Goal: Navigation & Orientation: Find specific page/section

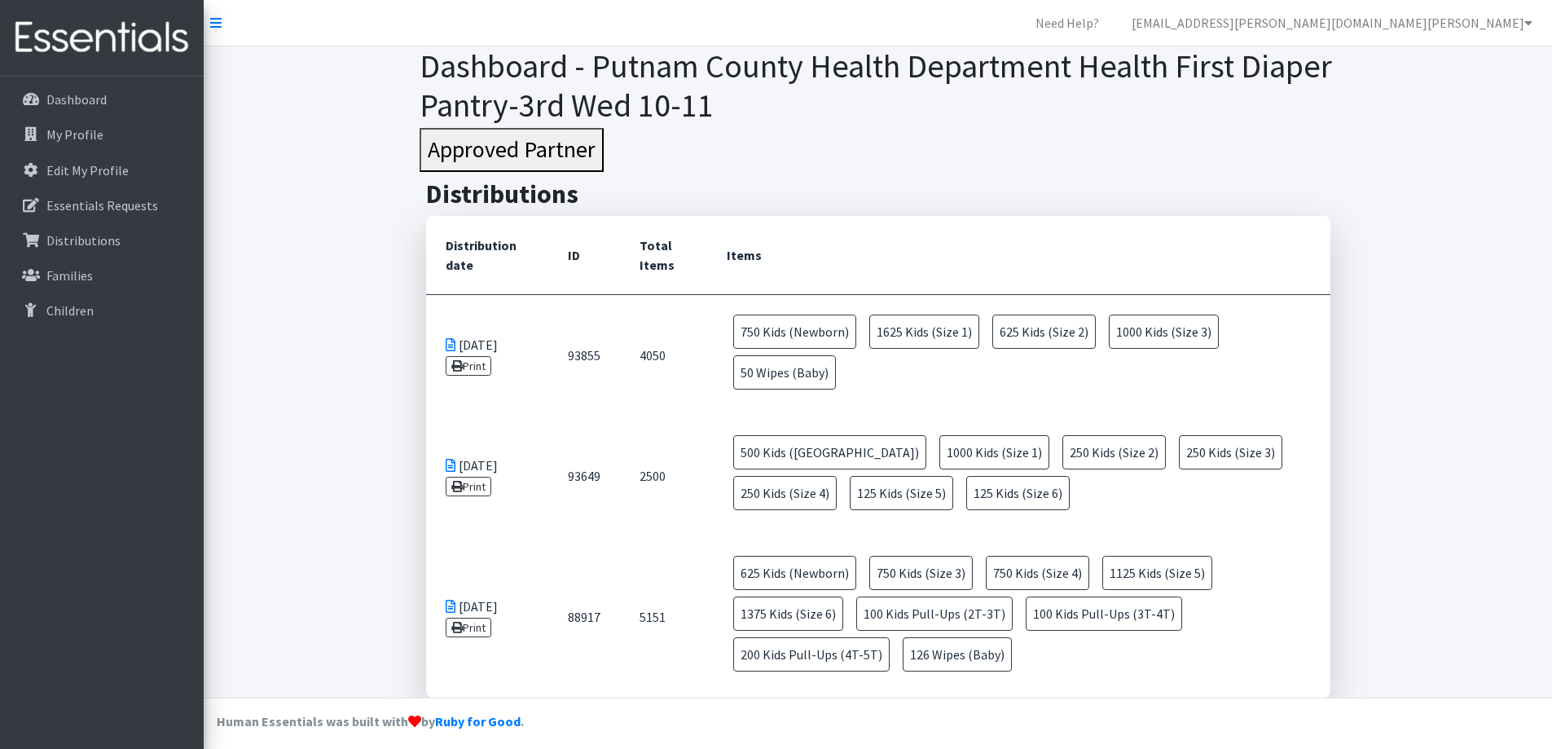
scroll to position [10, 0]
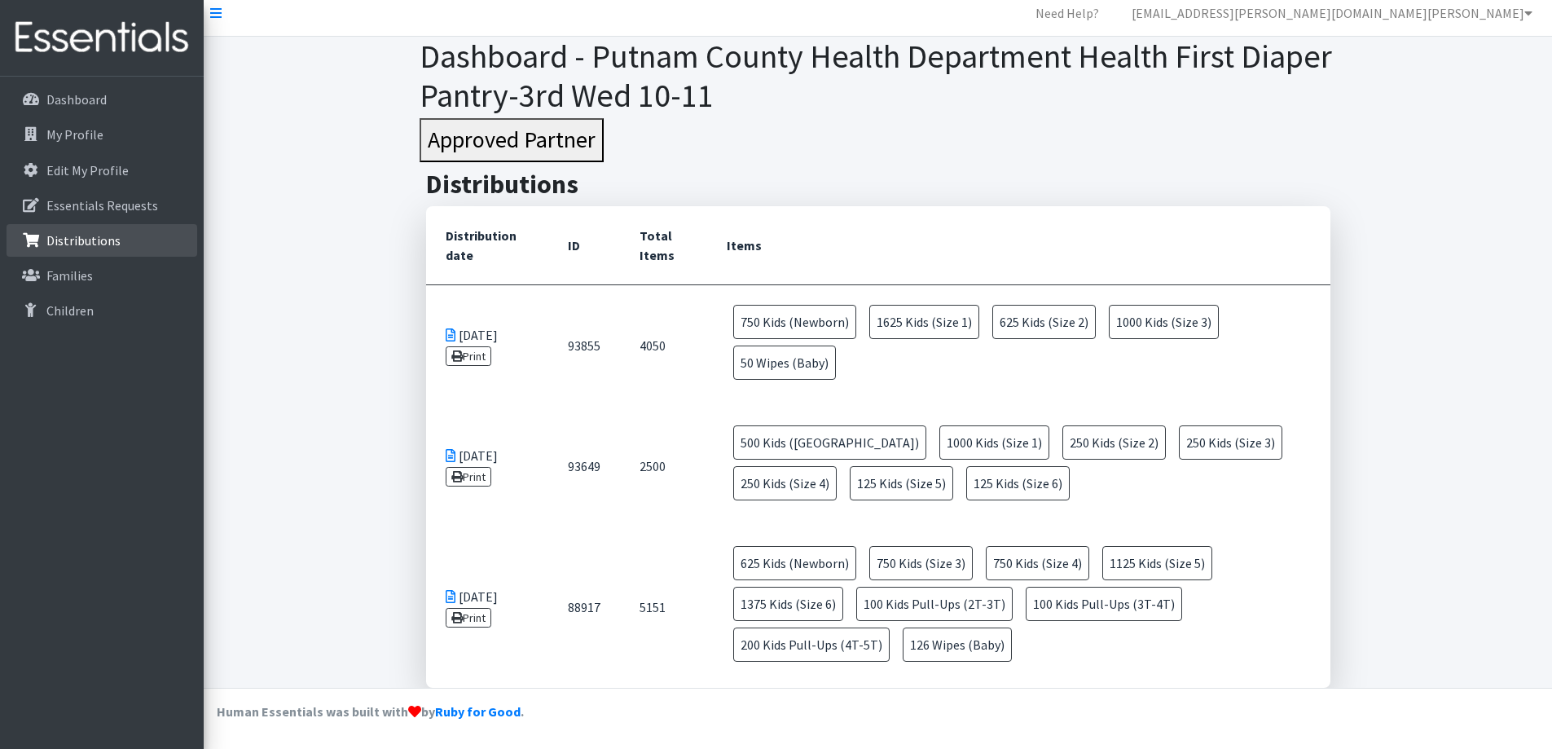
click at [98, 249] on link "Distributions" at bounding box center [102, 240] width 191 height 33
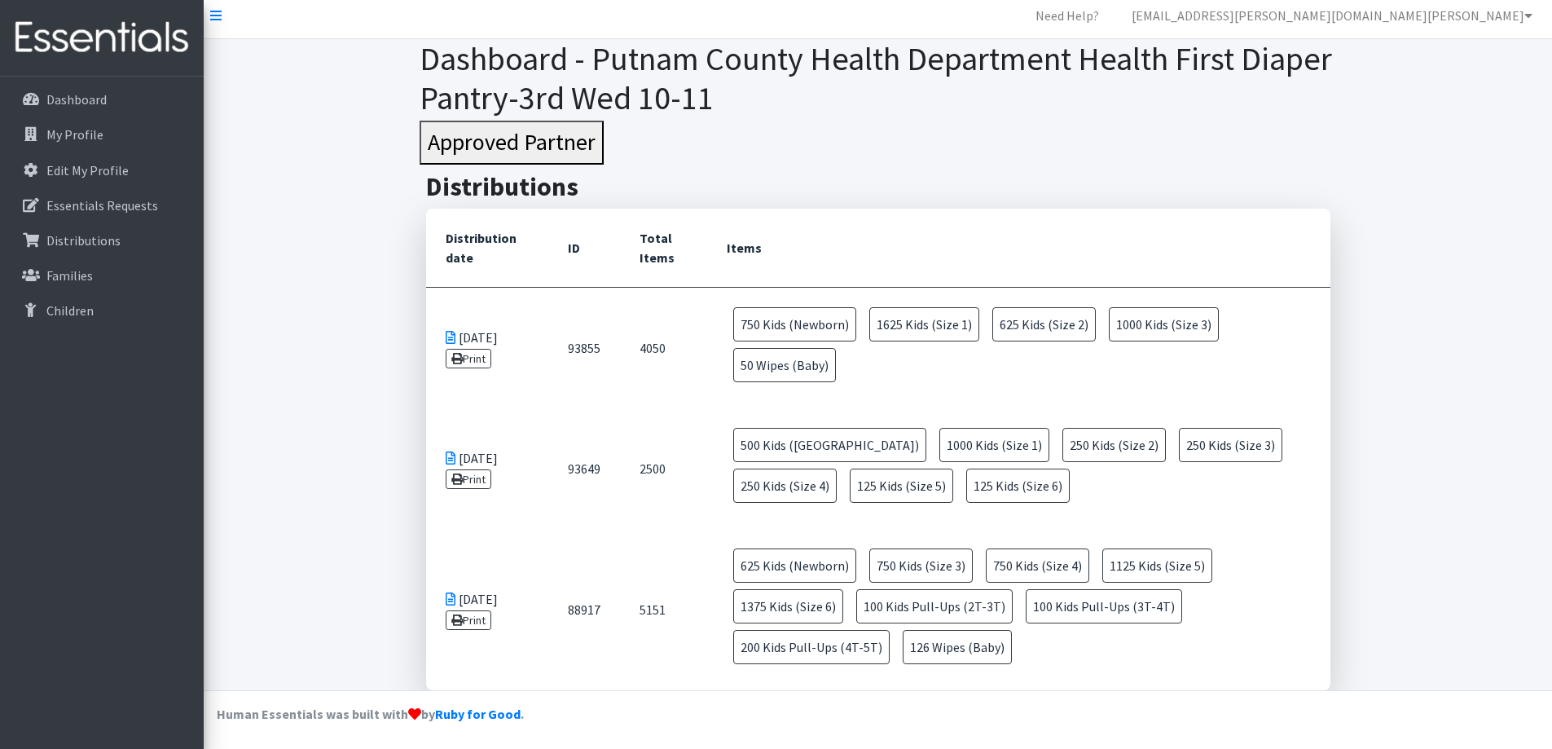
scroll to position [10, 0]
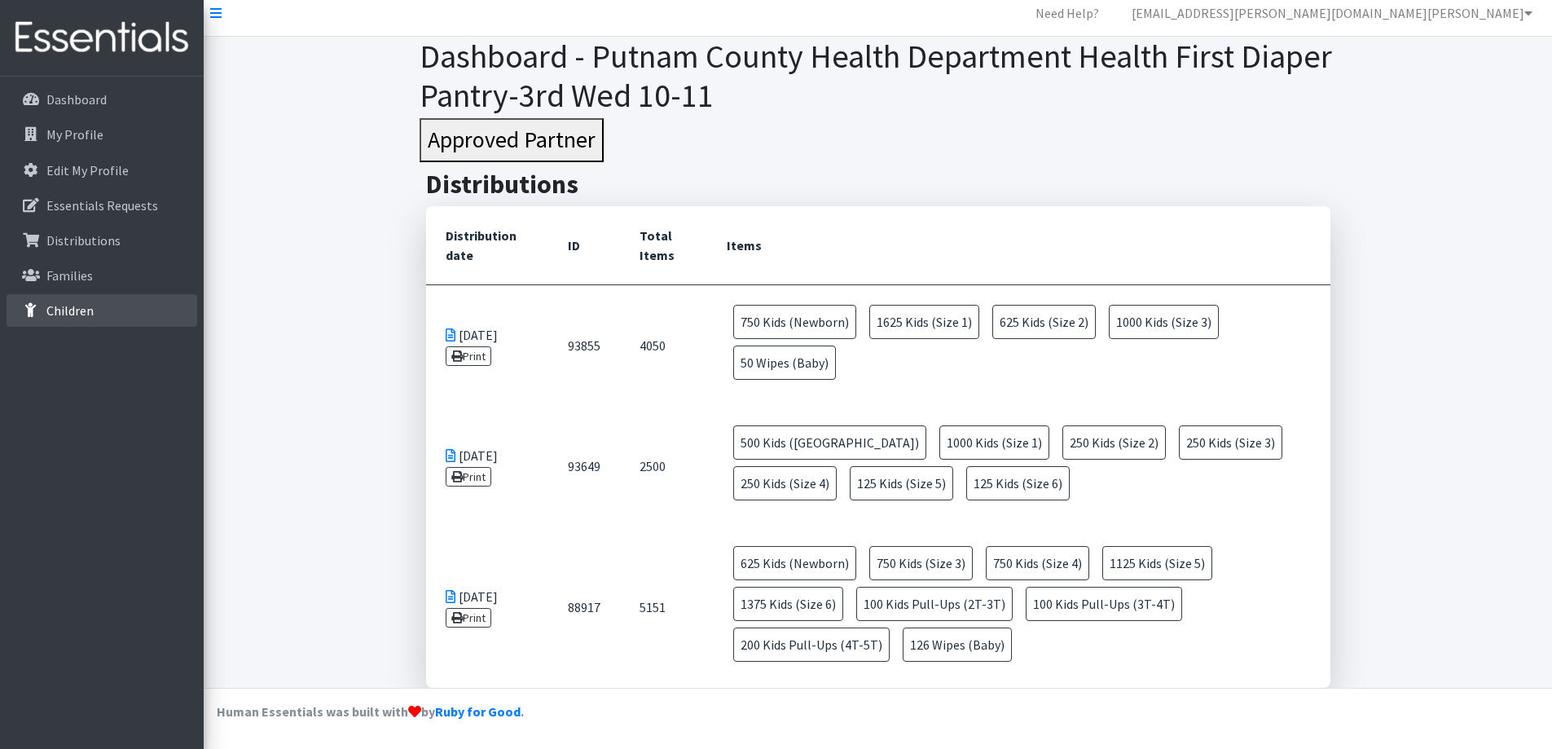
click at [92, 304] on p "Children" at bounding box center [69, 310] width 47 height 16
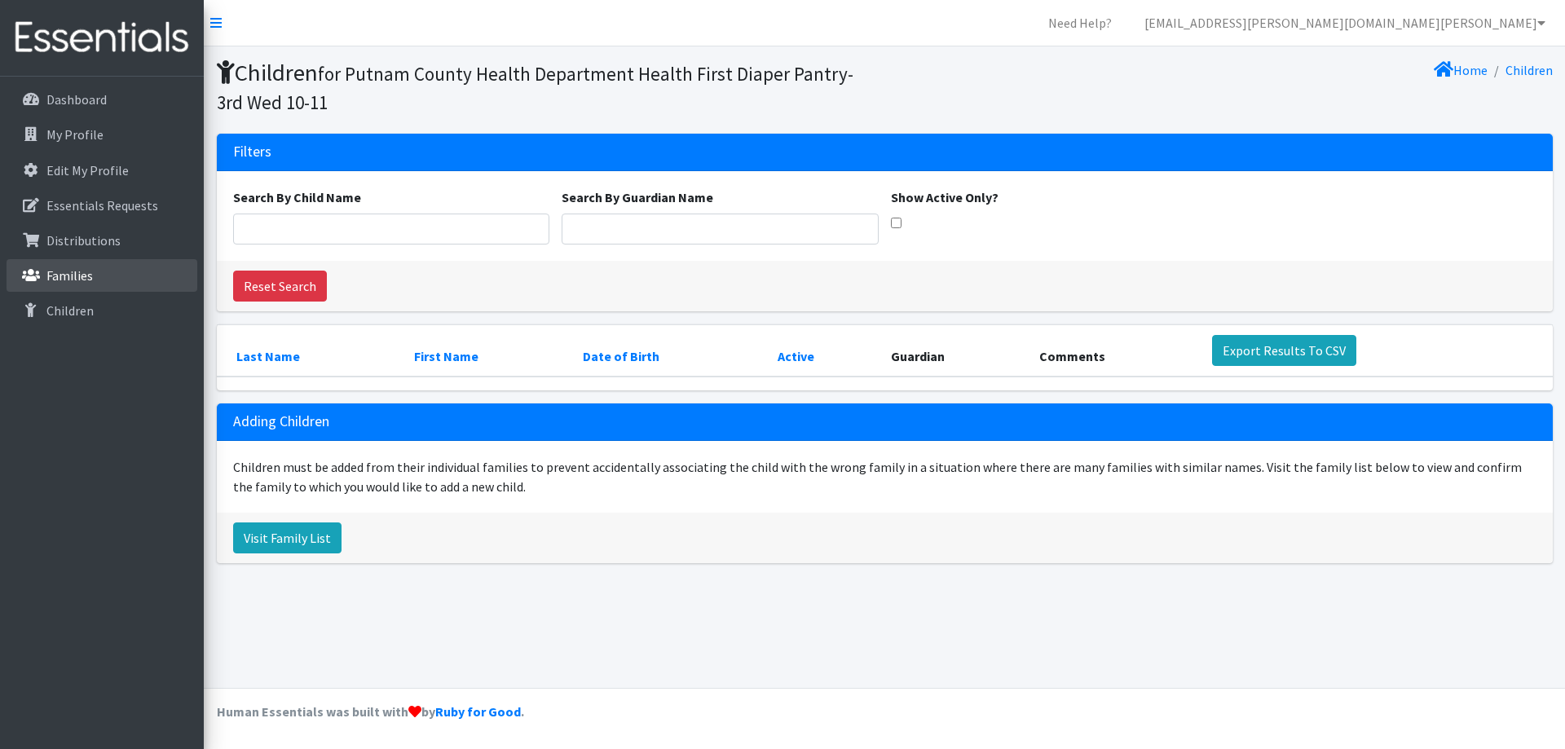
click at [73, 275] on p "Families" at bounding box center [69, 275] width 46 height 16
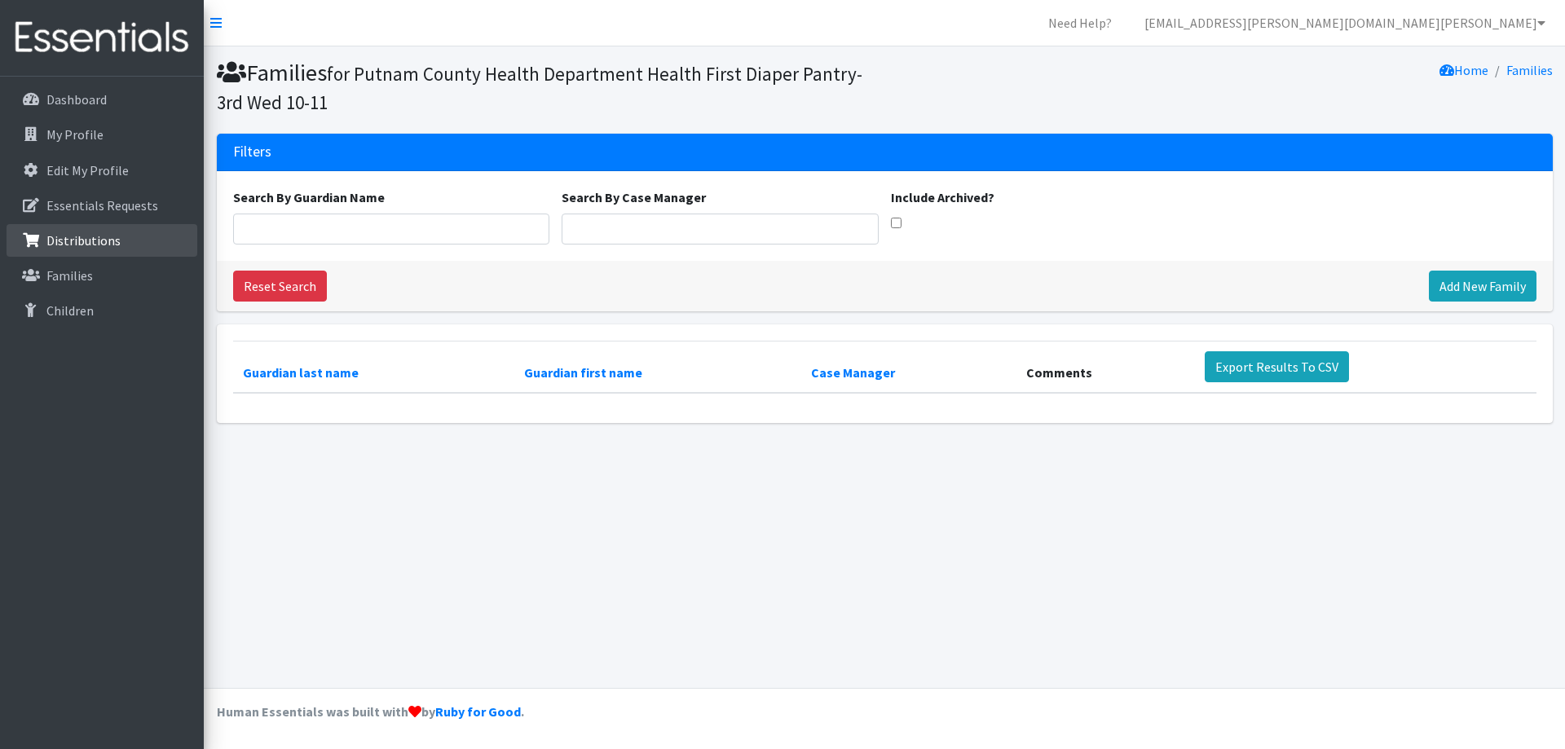
click at [40, 240] on icon at bounding box center [30, 240] width 21 height 15
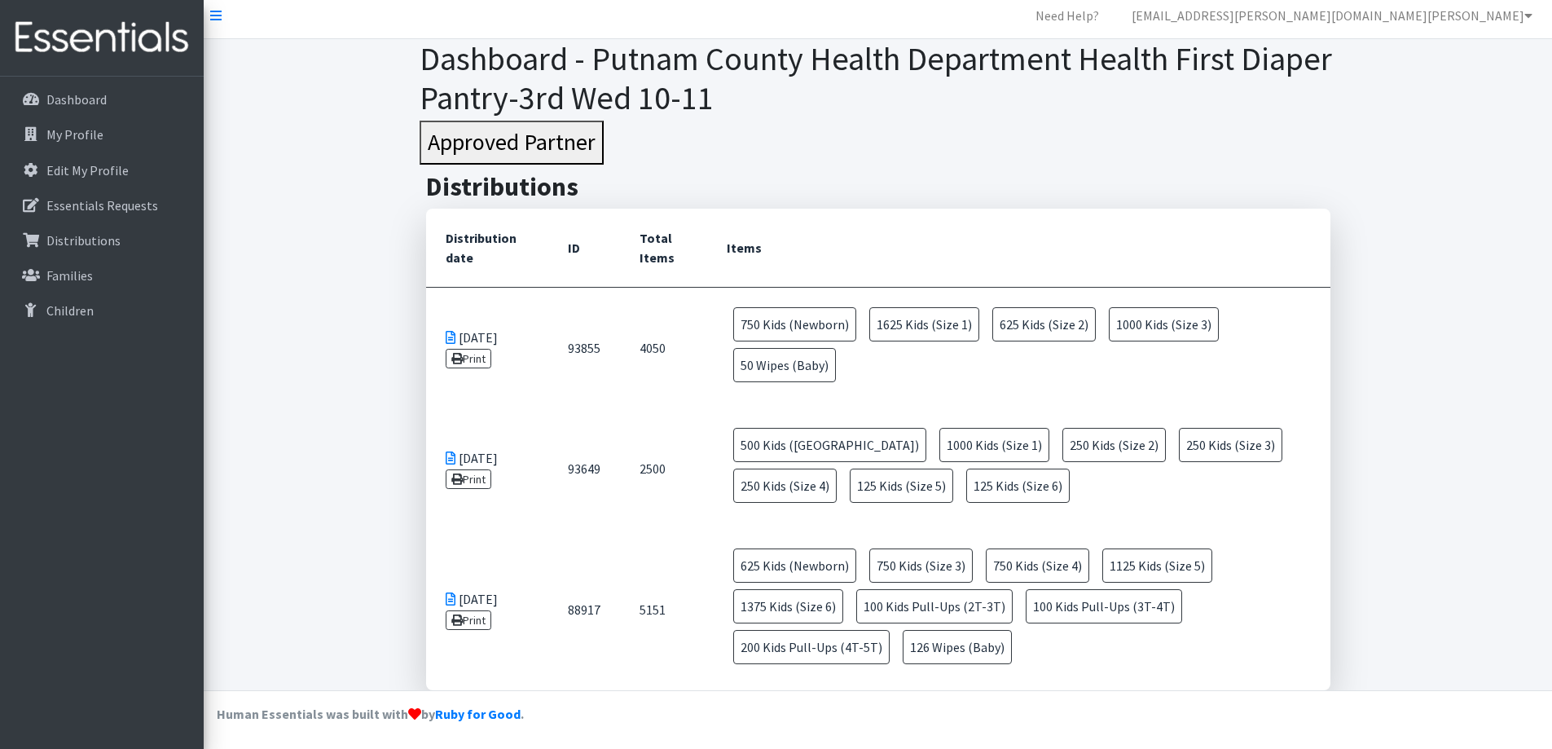
scroll to position [10, 0]
click at [372, 397] on main "Distributions Distribution date ID Total Items Items [DATE] Print 93855 4050 75…" at bounding box center [878, 428] width 1349 height 519
